Goal: Transaction & Acquisition: Purchase product/service

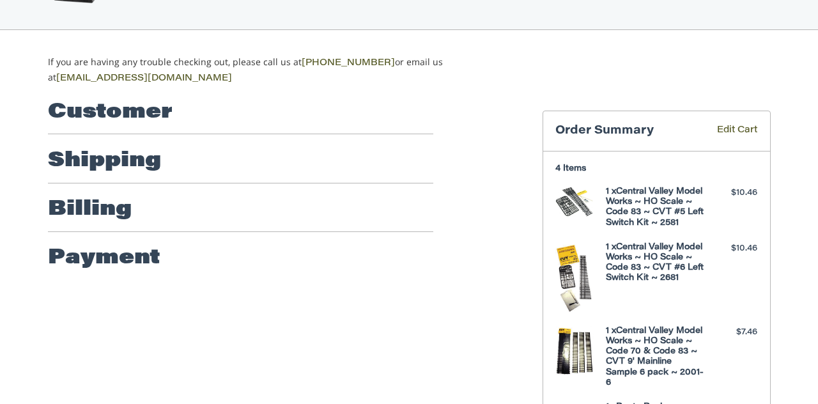
scroll to position [79, 0]
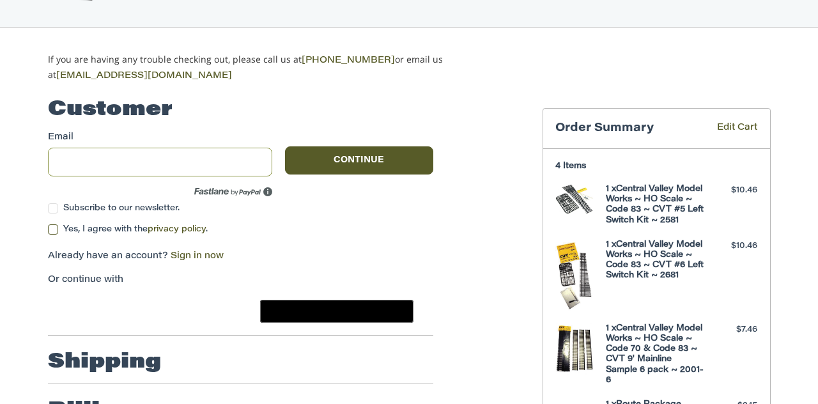
click at [160, 158] on input "Email" at bounding box center [160, 162] width 225 height 29
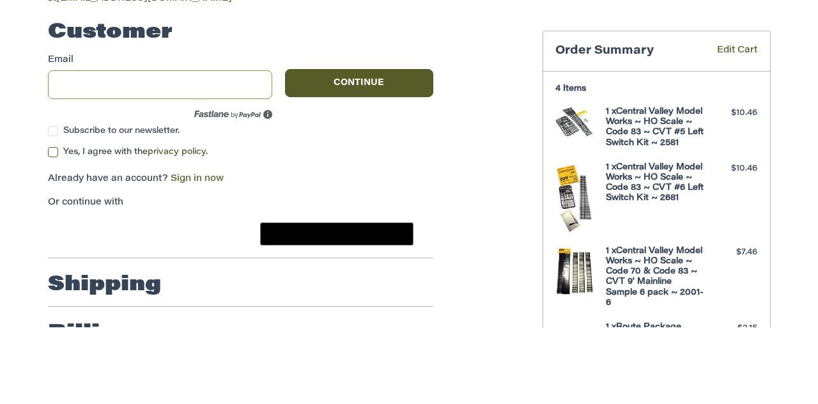
type input "**********"
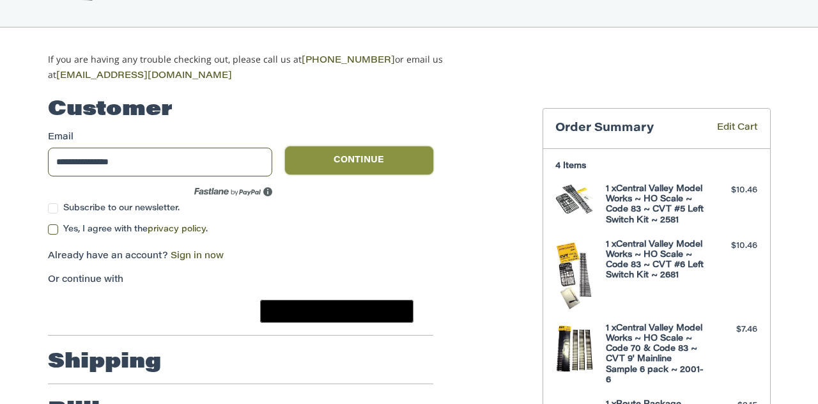
click at [385, 160] on button "Continue" at bounding box center [359, 160] width 148 height 28
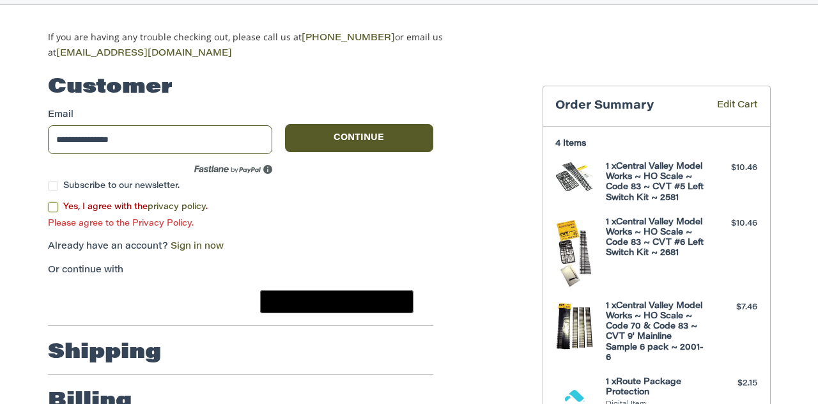
scroll to position [112, 0]
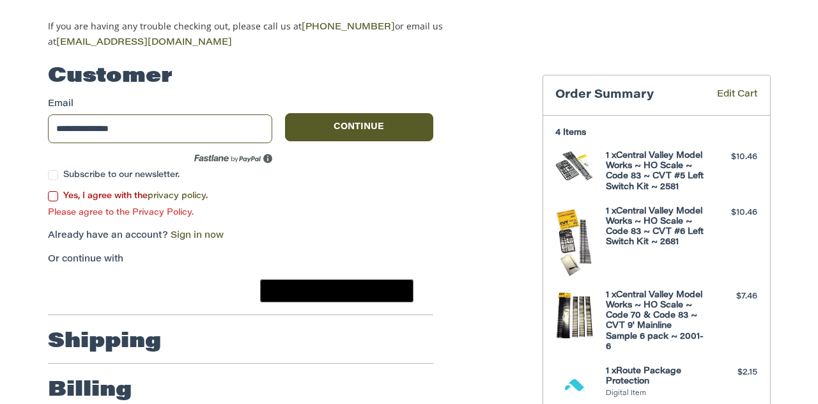
click at [52, 197] on label "Yes, I agree with the privacy policy ." at bounding box center [240, 196] width 385 height 10
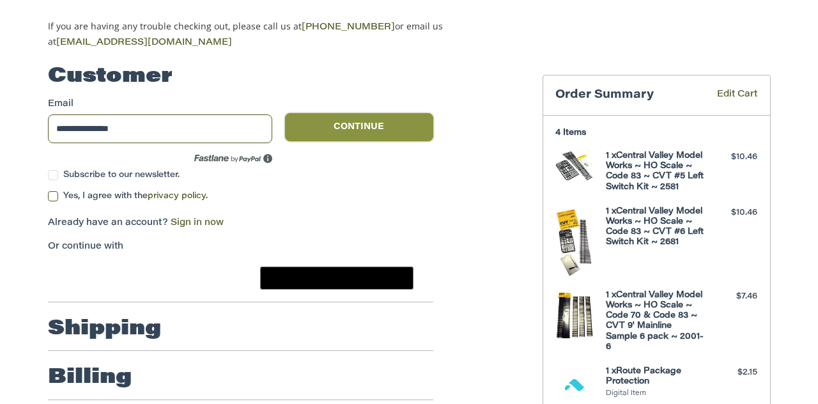
click at [379, 125] on button "Continue" at bounding box center [359, 127] width 148 height 28
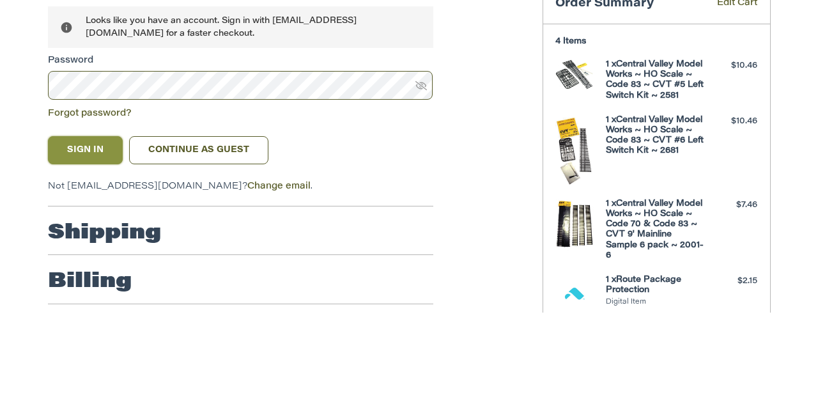
click at [94, 236] on button "Sign In" at bounding box center [85, 241] width 75 height 28
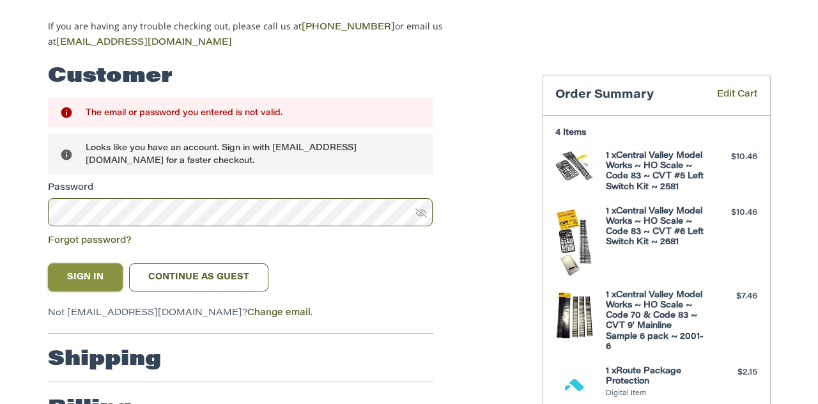
click at [88, 268] on button "Sign In" at bounding box center [85, 277] width 75 height 28
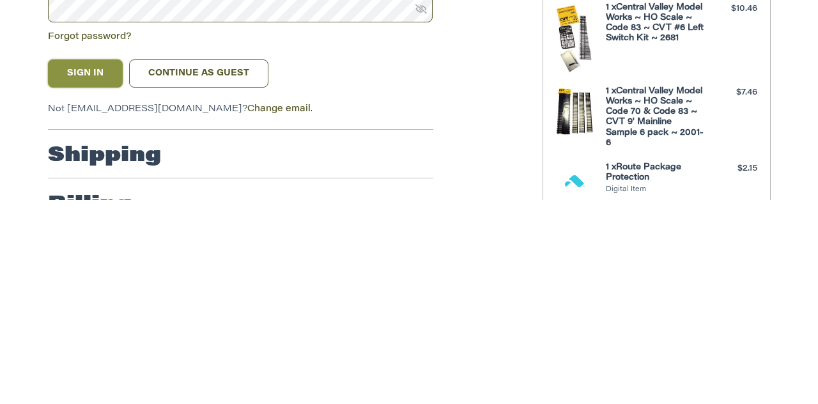
click at [95, 278] on button "Sign In" at bounding box center [85, 277] width 75 height 28
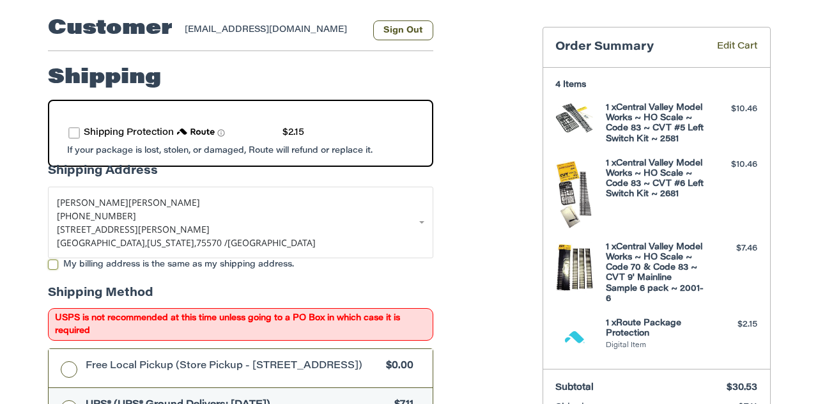
scroll to position [176, 0]
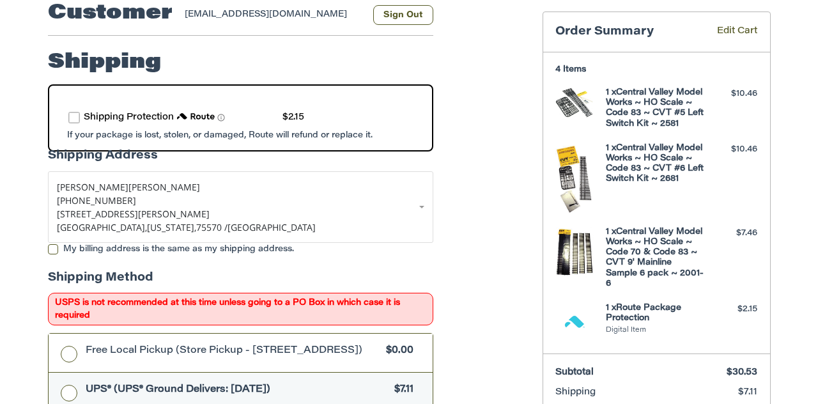
click at [643, 324] on h4 "1 x Route Package Protection" at bounding box center [655, 313] width 98 height 21
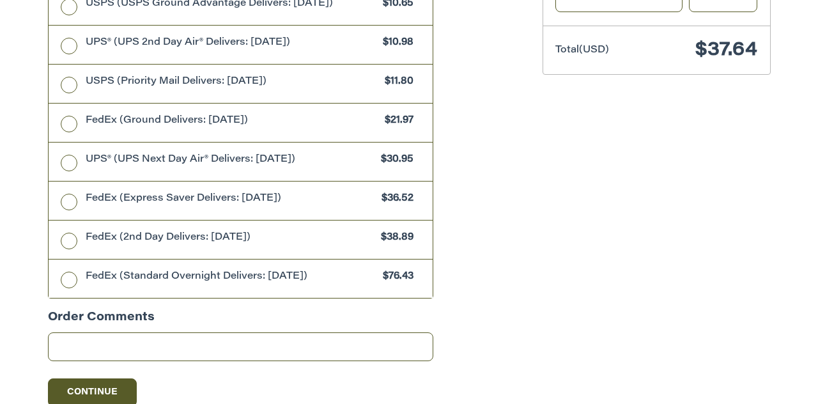
scroll to position [705, 0]
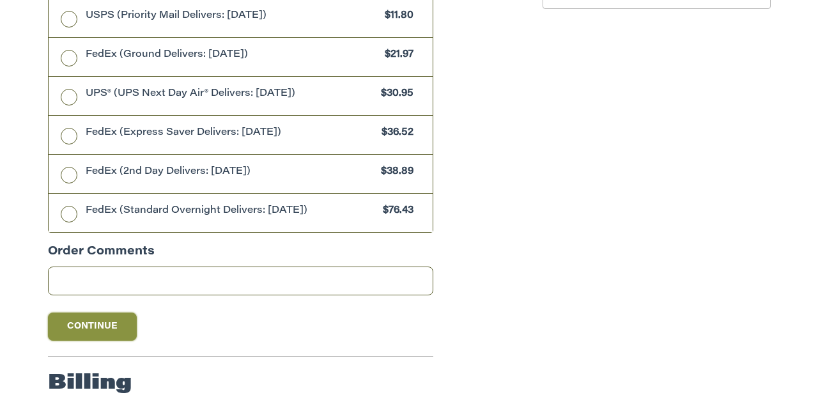
click at [111, 321] on button "Continue" at bounding box center [92, 326] width 89 height 28
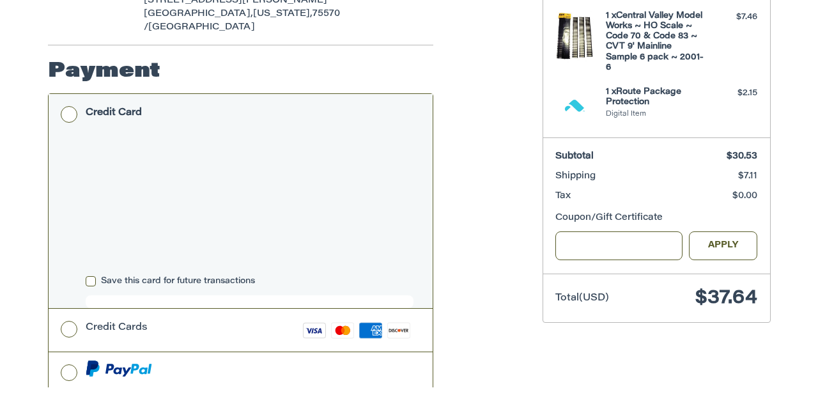
scroll to position [375, 0]
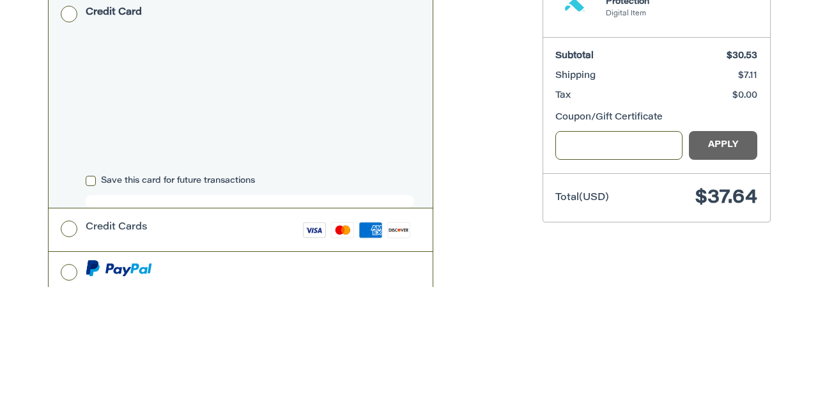
click at [488, 220] on div "Customer [EMAIL_ADDRESS][DOMAIN_NAME] Sign Out Shipping [PERSON_NAME] [PHONE_NU…" at bounding box center [285, 215] width 494 height 857
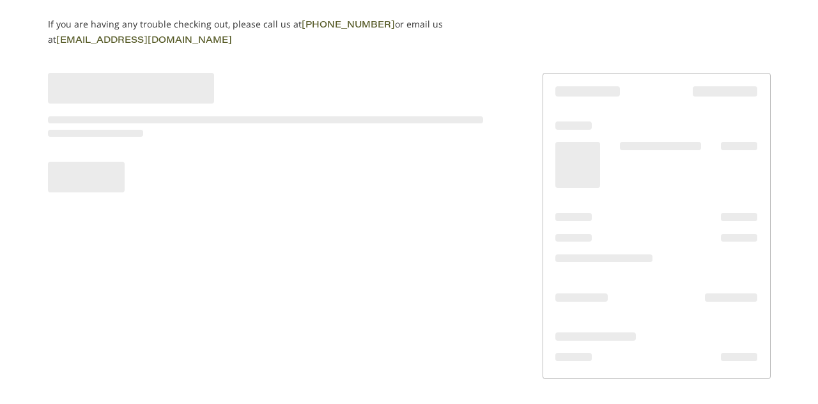
scroll to position [112, 0]
